Goal: Check status: Check status

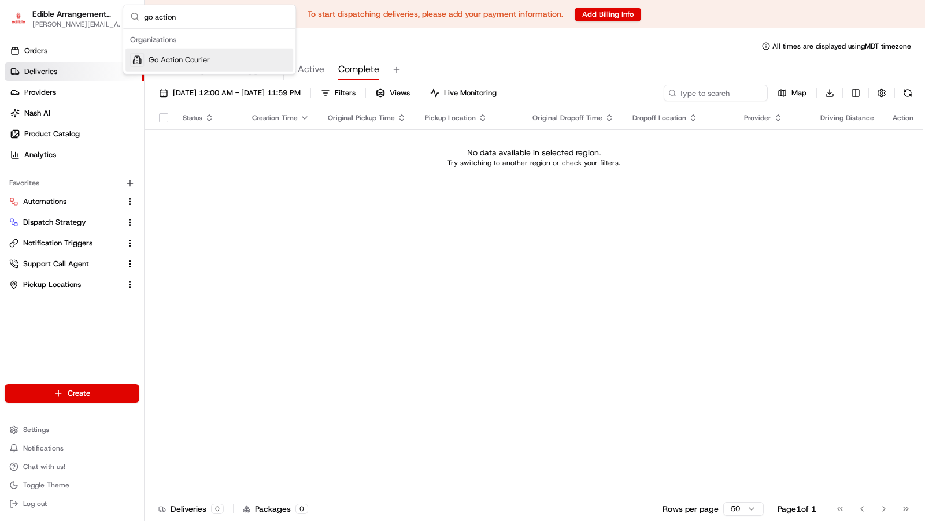
type input "go action"
click at [243, 57] on div "Go Action Courier" at bounding box center [209, 60] width 168 height 23
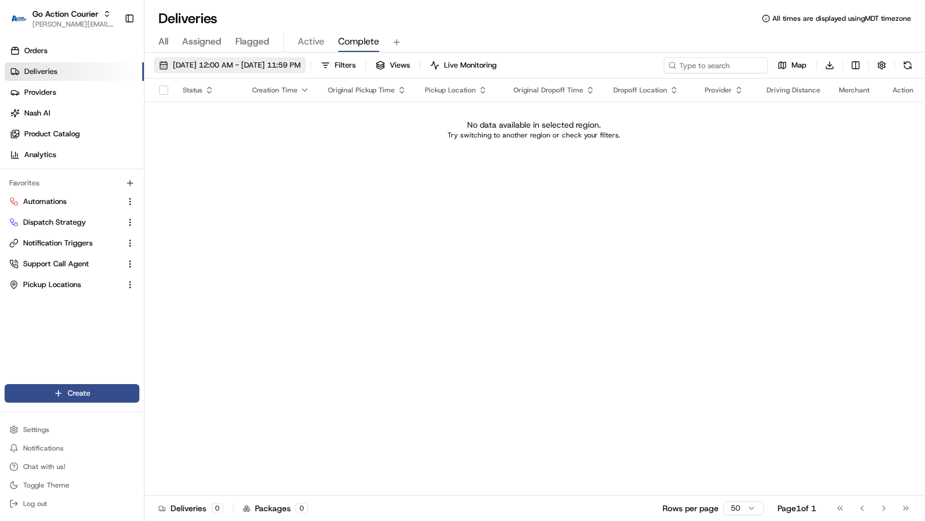
click at [244, 67] on span "[DATE] 12:00 AM - [DATE] 11:59 PM" at bounding box center [237, 65] width 128 height 10
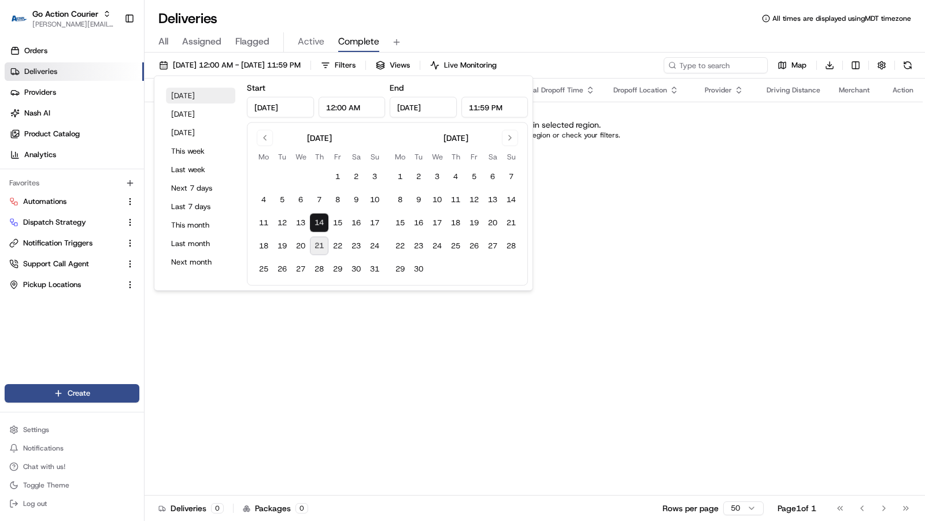
click at [200, 96] on button "[DATE]" at bounding box center [200, 96] width 69 height 16
type input "[DATE]"
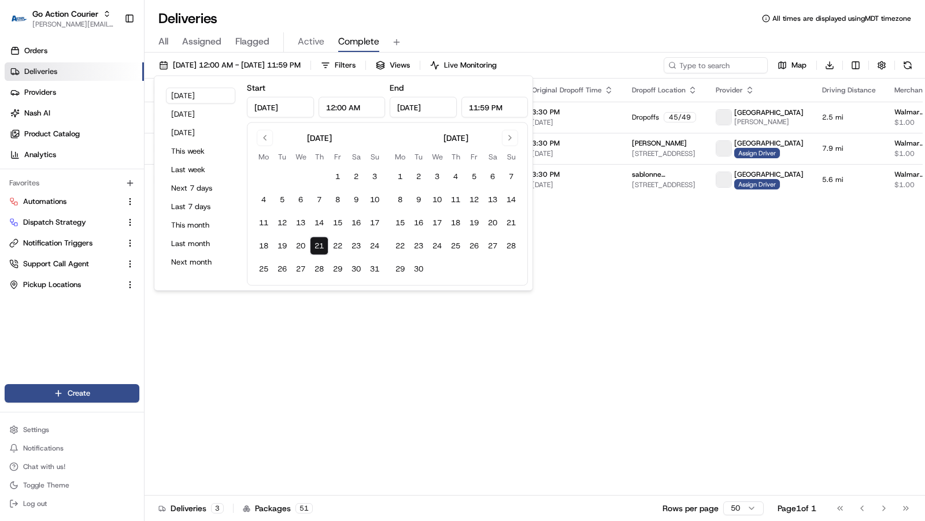
click at [543, 32] on div "All Assigned Flagged Active Complete" at bounding box center [534, 42] width 780 height 20
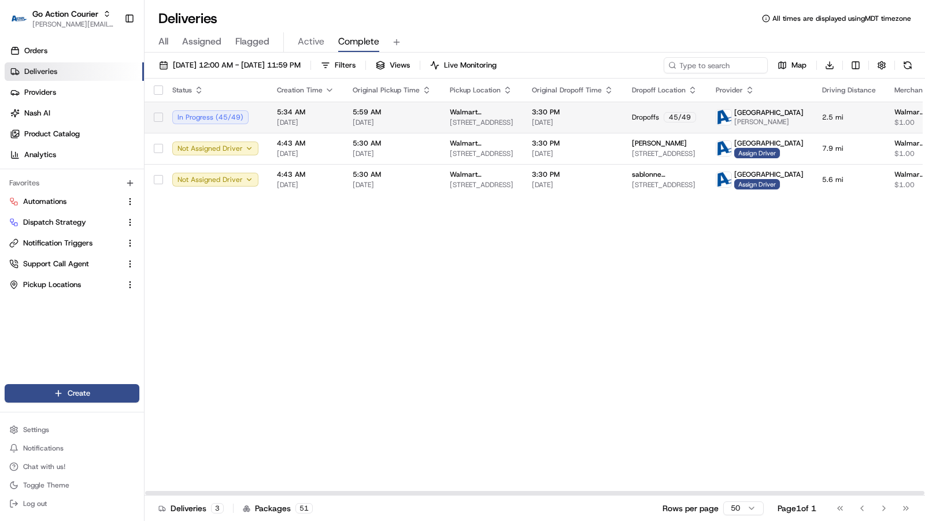
click at [414, 125] on span "[DATE]" at bounding box center [391, 122] width 79 height 9
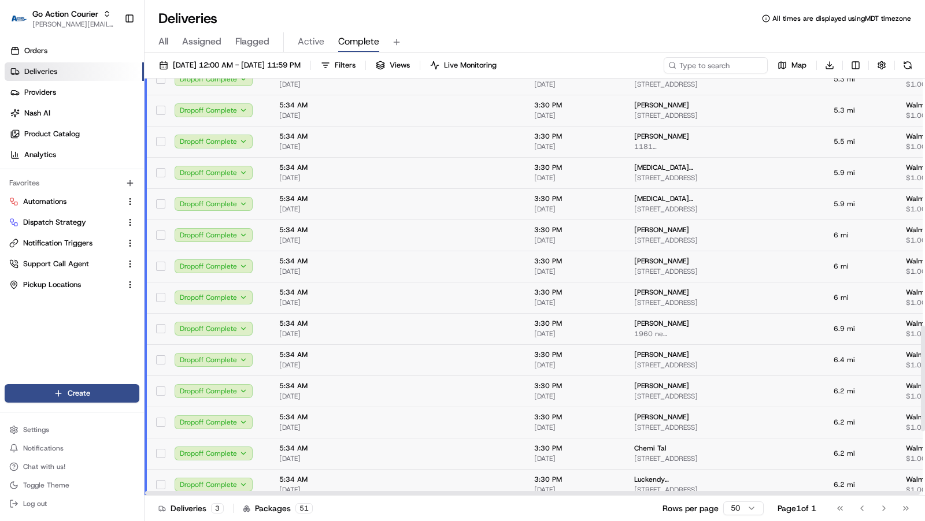
scroll to position [1228, 0]
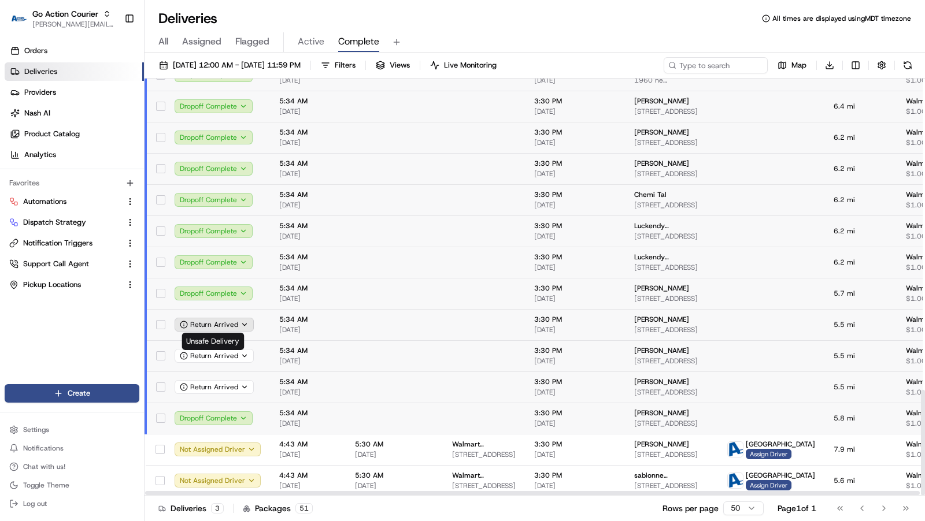
click at [240, 321] on icon "button" at bounding box center [244, 325] width 8 height 8
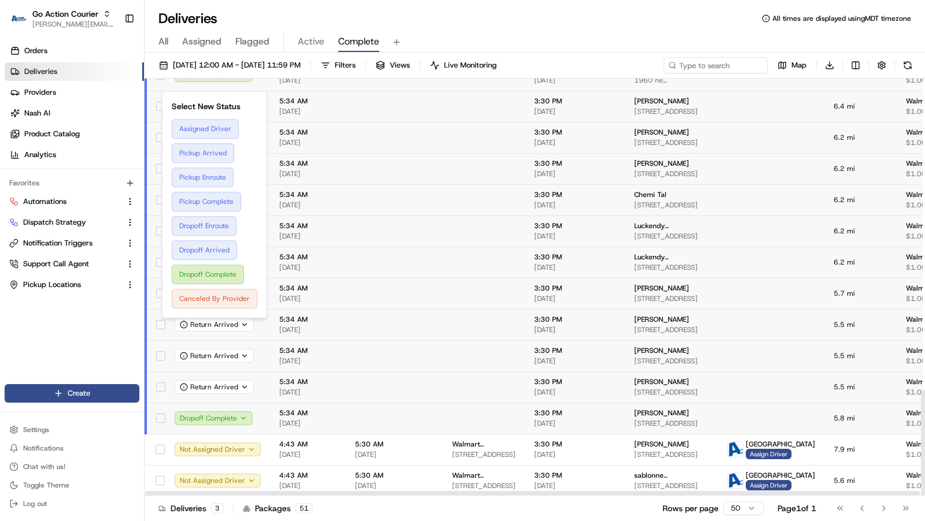
click at [510, 10] on div "Deliveries All times are displayed using MDT timezone" at bounding box center [534, 18] width 780 height 18
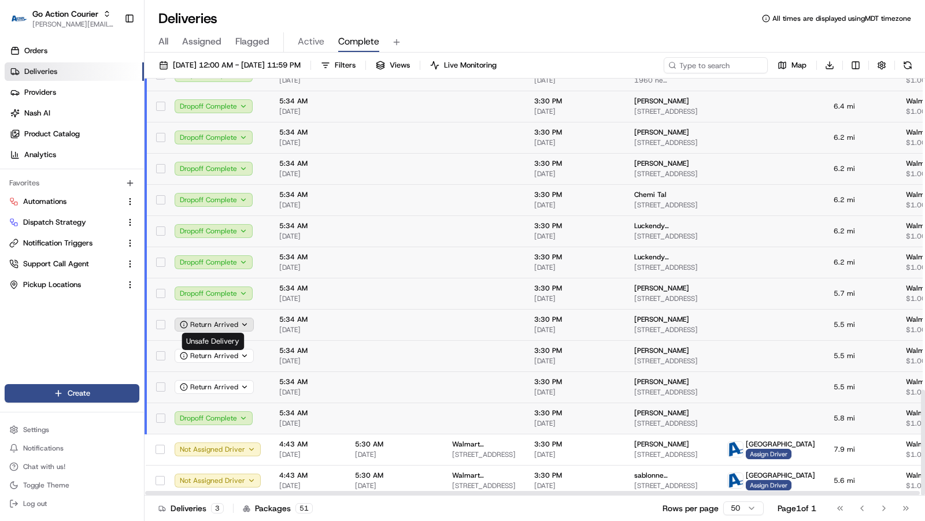
click at [243, 325] on icon "button" at bounding box center [244, 325] width 8 height 8
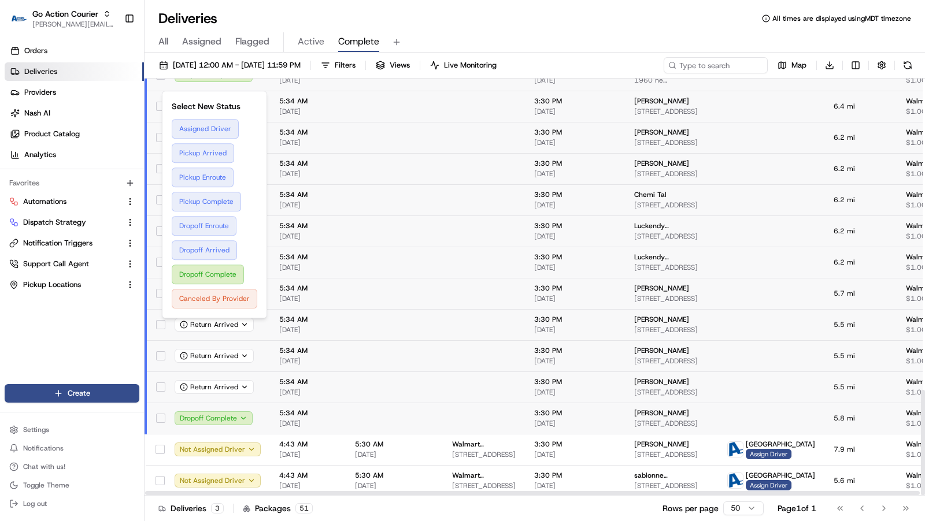
click at [678, 31] on div "All Assigned Flagged Active Complete" at bounding box center [534, 40] width 780 height 25
